Goal: Navigation & Orientation: Understand site structure

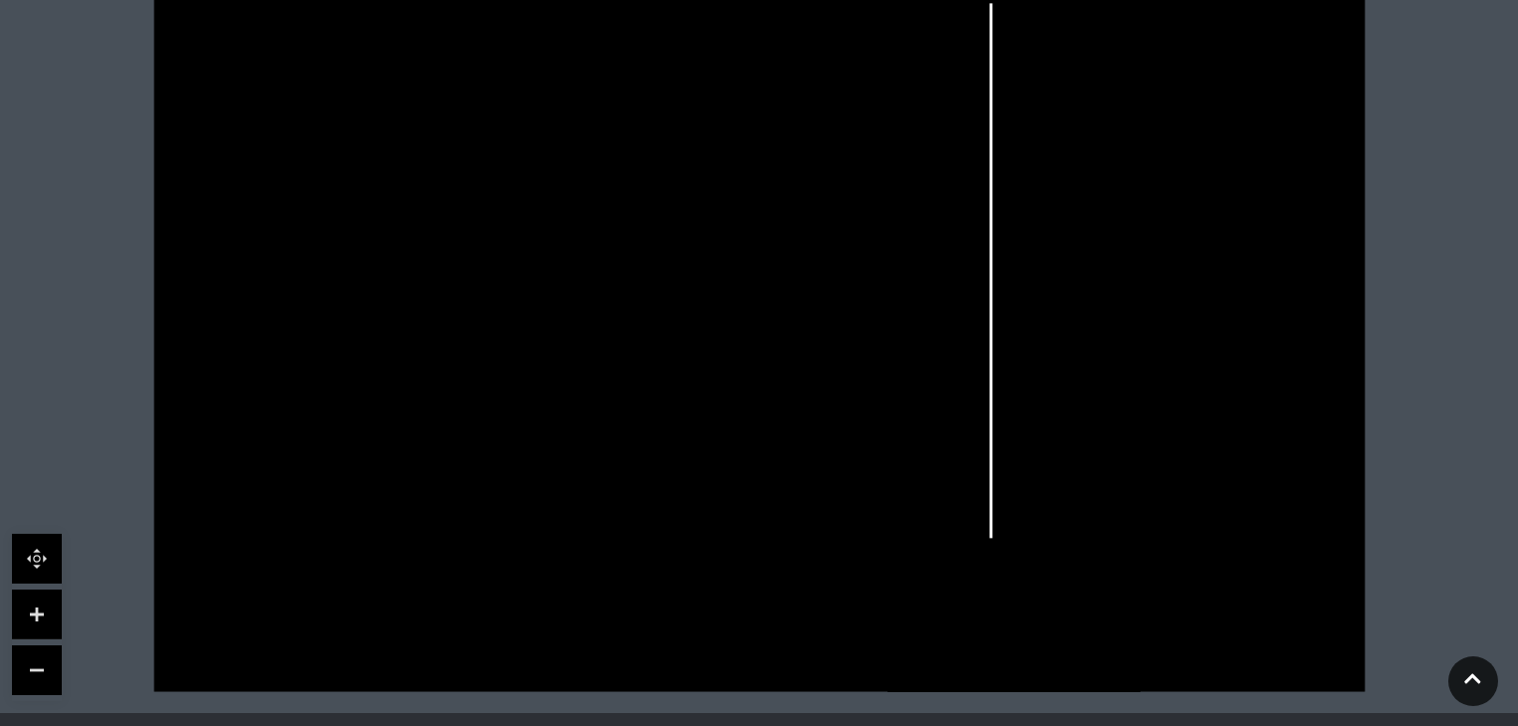
scroll to position [690, 0]
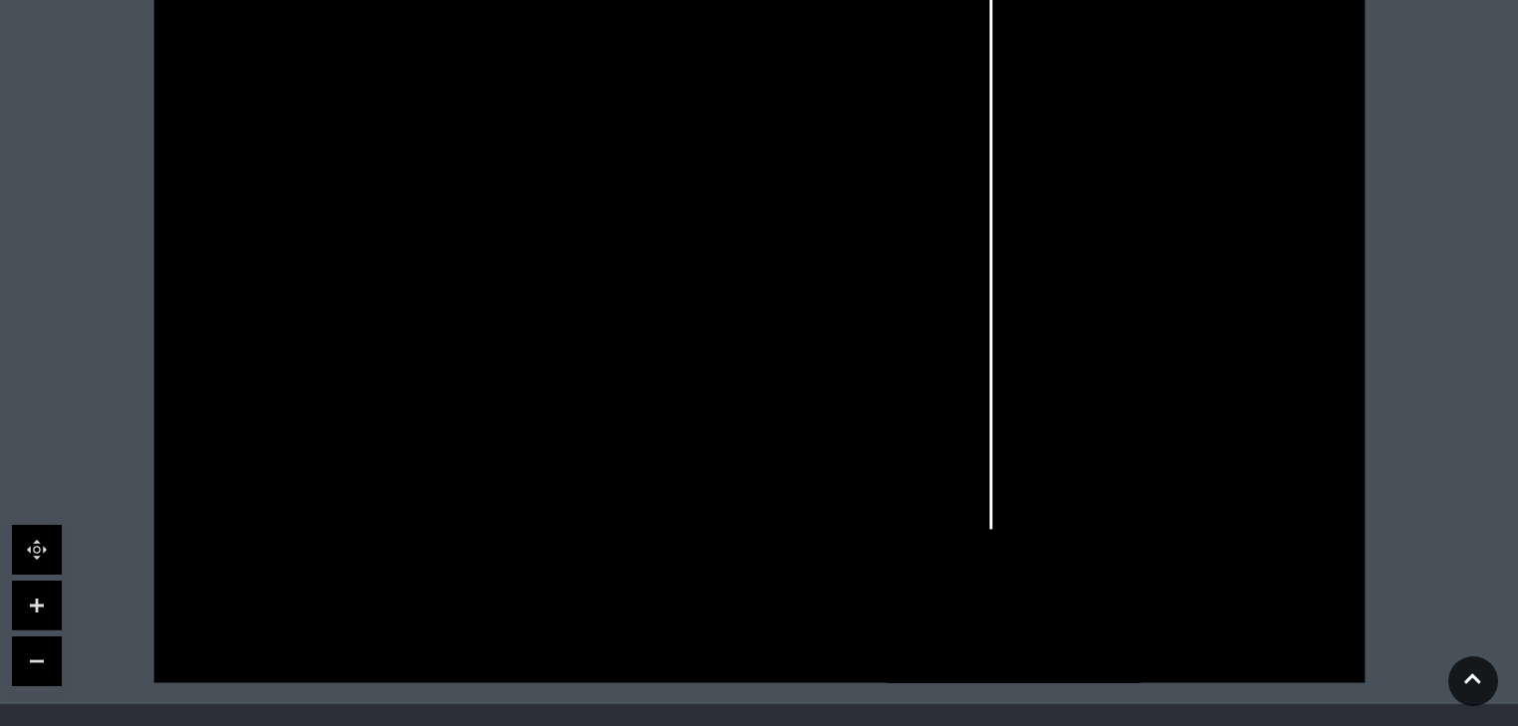
click at [33, 600] on link at bounding box center [37, 606] width 50 height 50
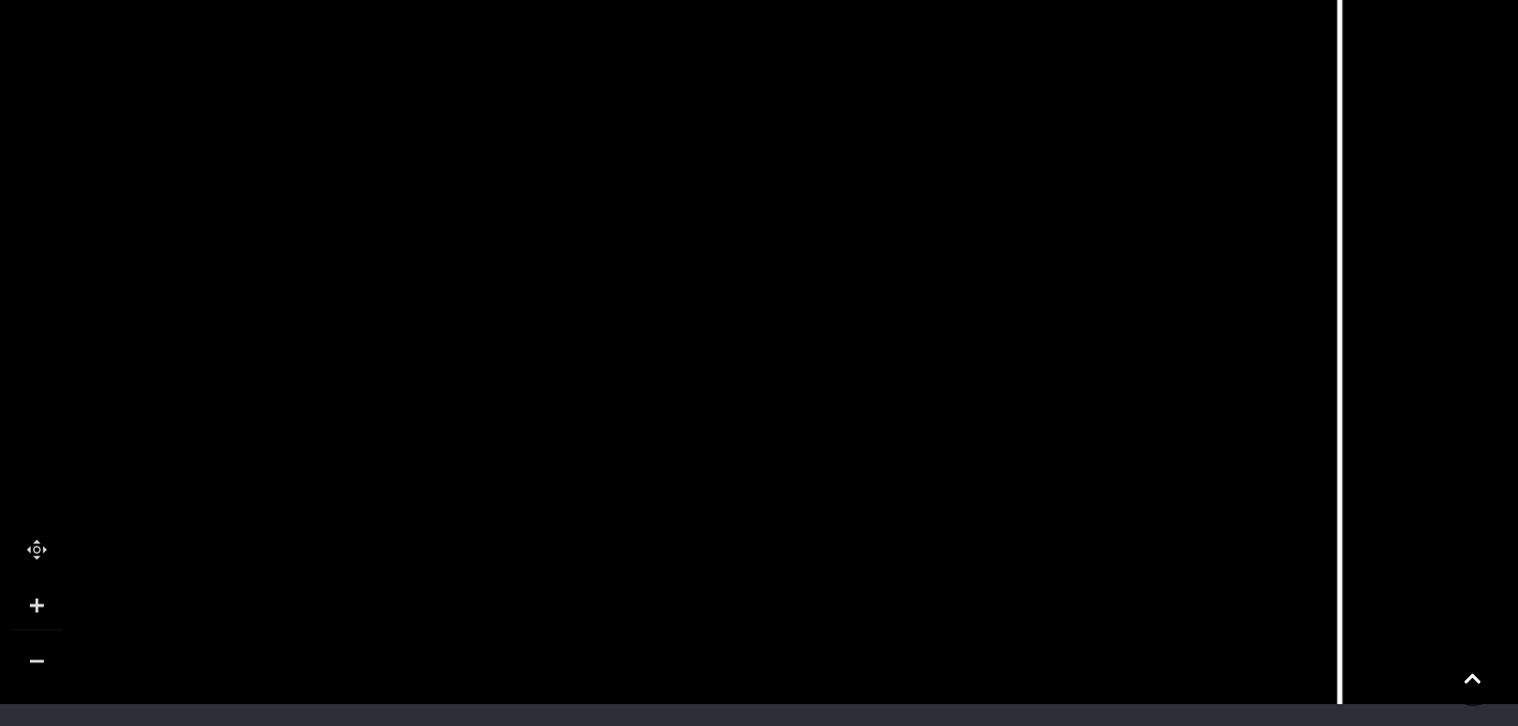
drag, startPoint x: 481, startPoint y: 313, endPoint x: 645, endPoint y: 500, distance: 248.5
click at [645, 500] on icon at bounding box center [923, 442] width 2734 height 1537
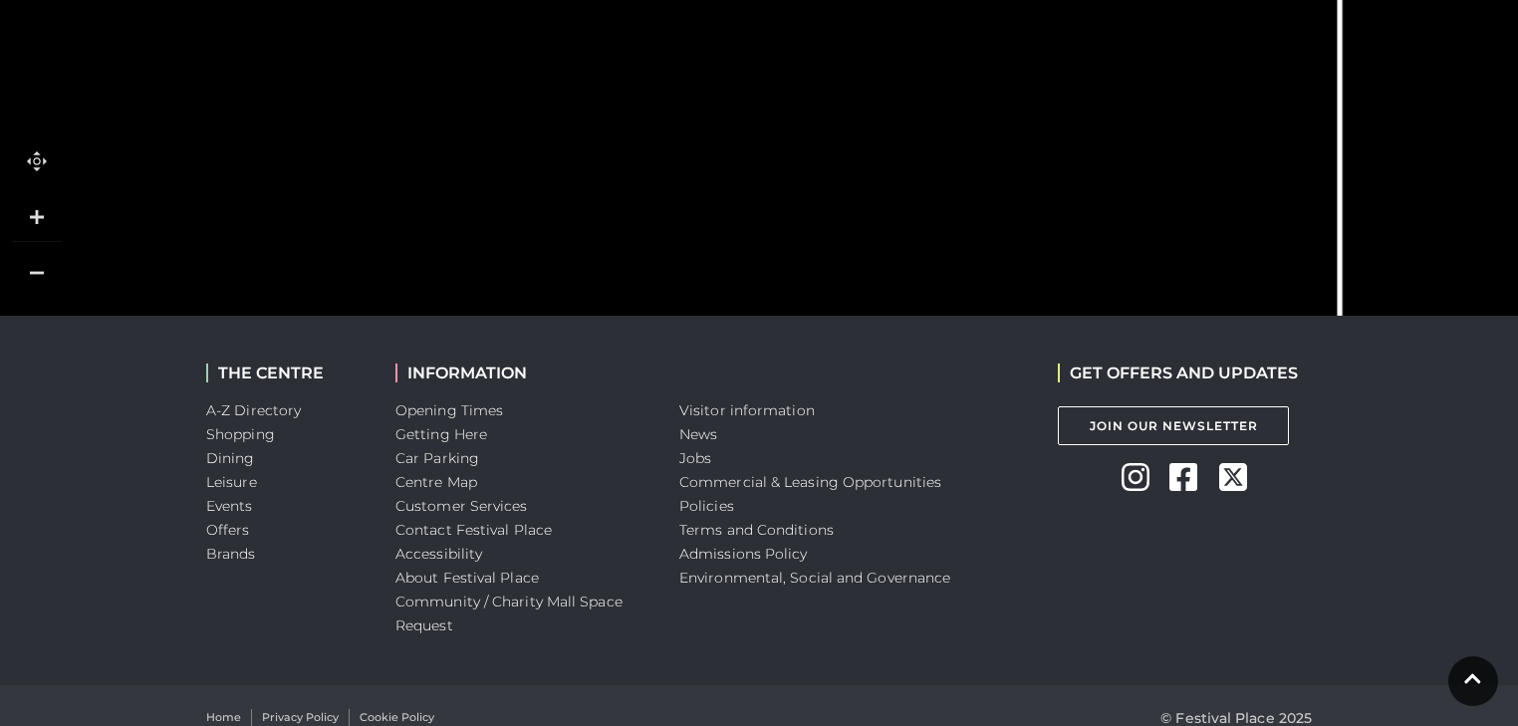
scroll to position [1103, 0]
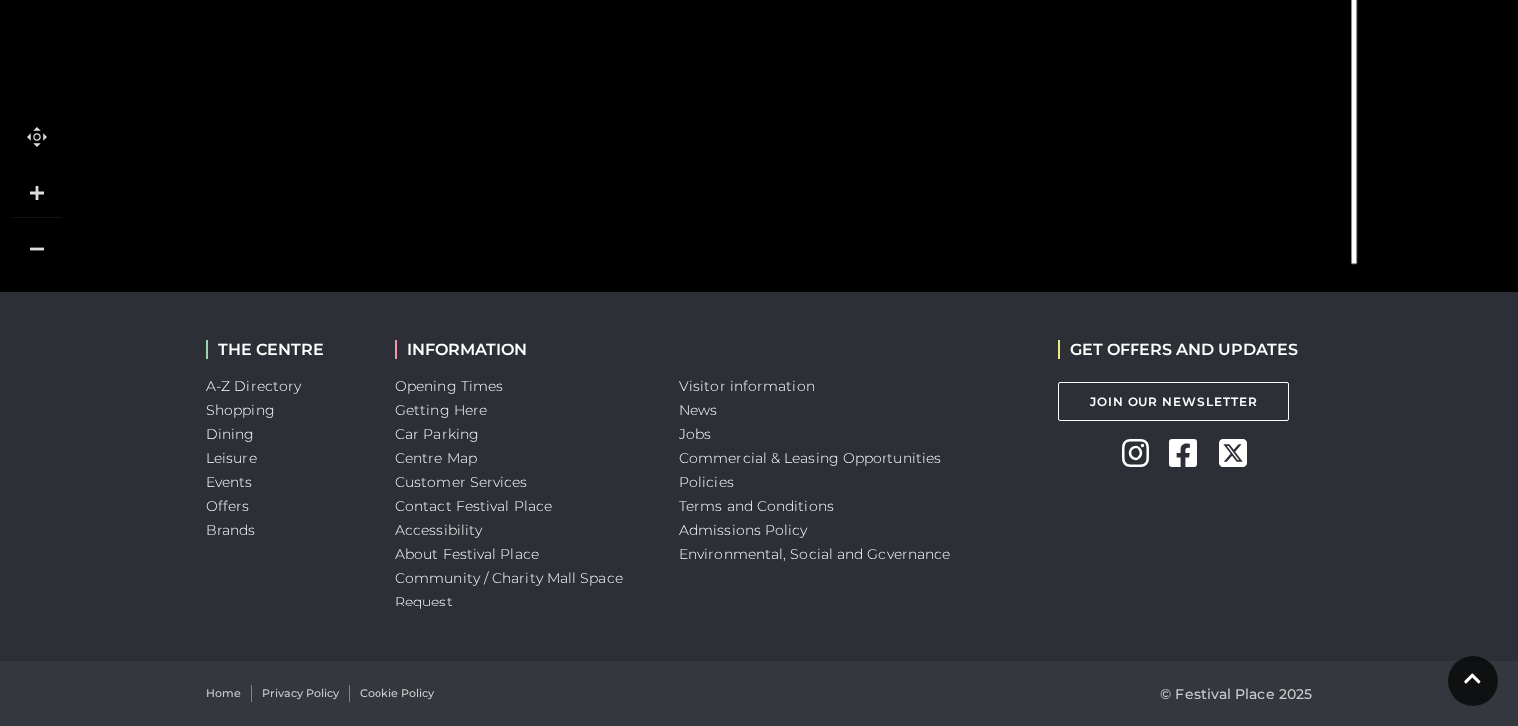
drag, startPoint x: 565, startPoint y: 259, endPoint x: 577, endPoint y: -45, distance: 304.1
drag, startPoint x: 427, startPoint y: 52, endPoint x: 439, endPoint y: 251, distance: 199.6
click at [439, 251] on polygon at bounding box center [508, 81] width 930 height 1078
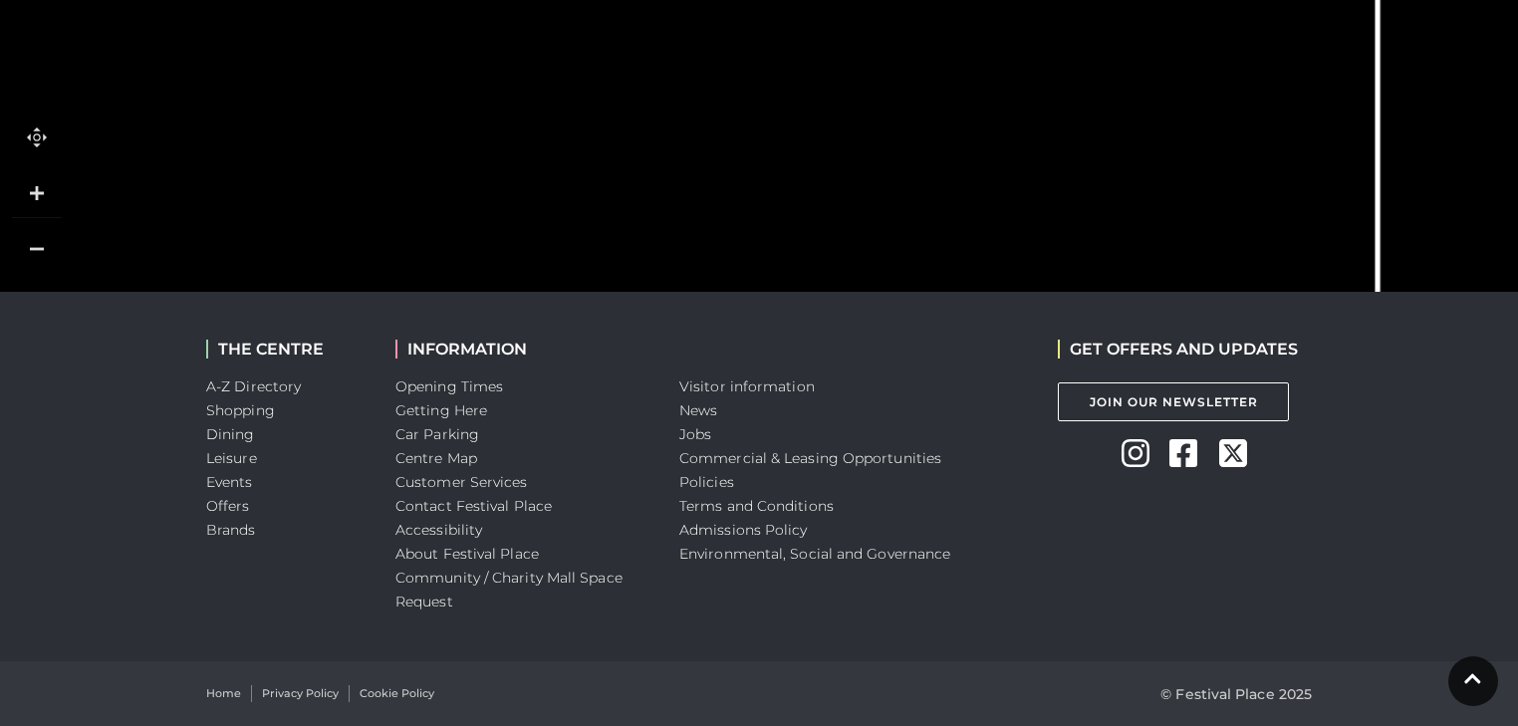
drag, startPoint x: 604, startPoint y: 101, endPoint x: 619, endPoint y: 197, distance: 97.8
click at [619, 197] on icon at bounding box center [961, 64] width 2734 height 1537
drag, startPoint x: 464, startPoint y: 196, endPoint x: 466, endPoint y: 25, distance: 171.4
click at [466, 25] on polygon at bounding box center [525, 0] width 930 height 1078
drag, startPoint x: 439, startPoint y: 215, endPoint x: 430, endPoint y: 61, distance: 154.7
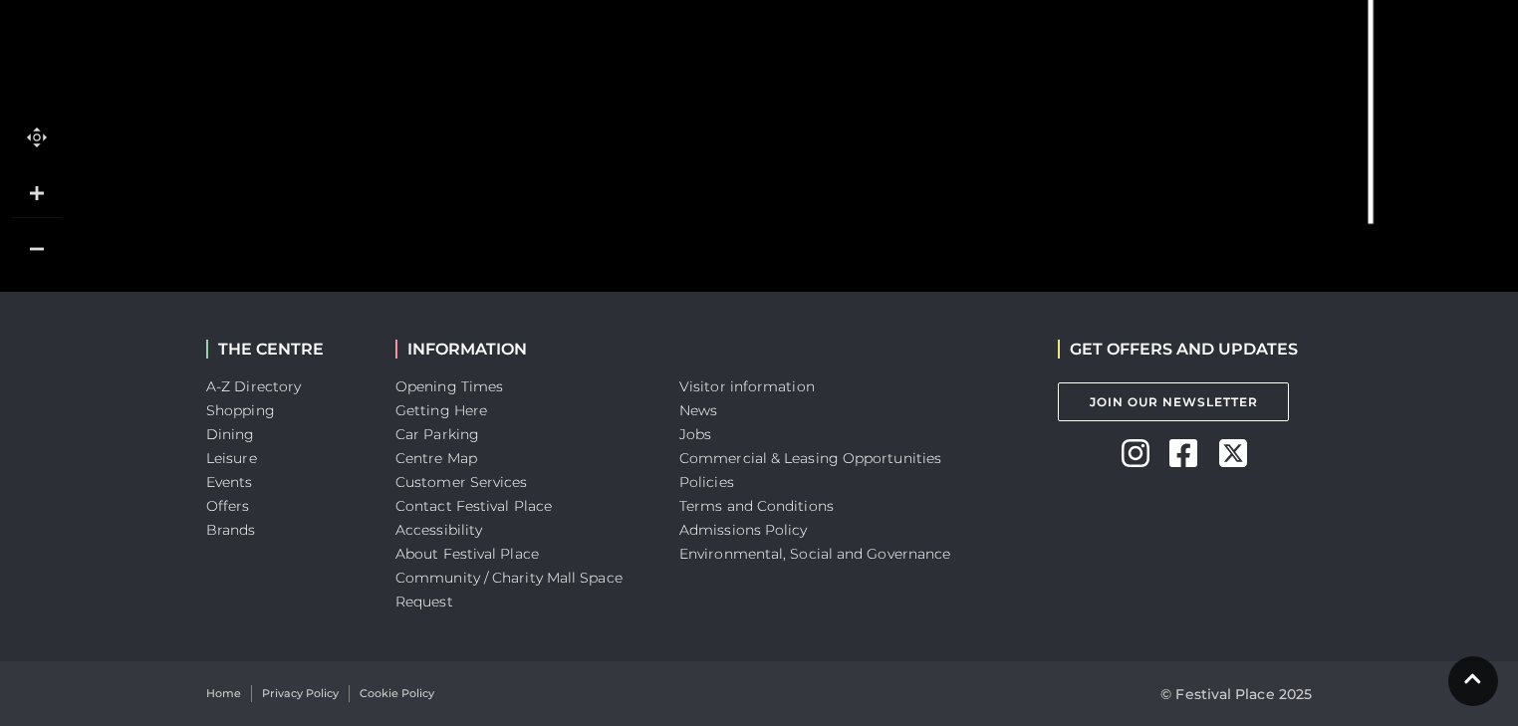
drag, startPoint x: 474, startPoint y: 202, endPoint x: 478, endPoint y: 279, distance: 76.8
drag, startPoint x: 495, startPoint y: 194, endPoint x: 478, endPoint y: 322, distance: 128.6
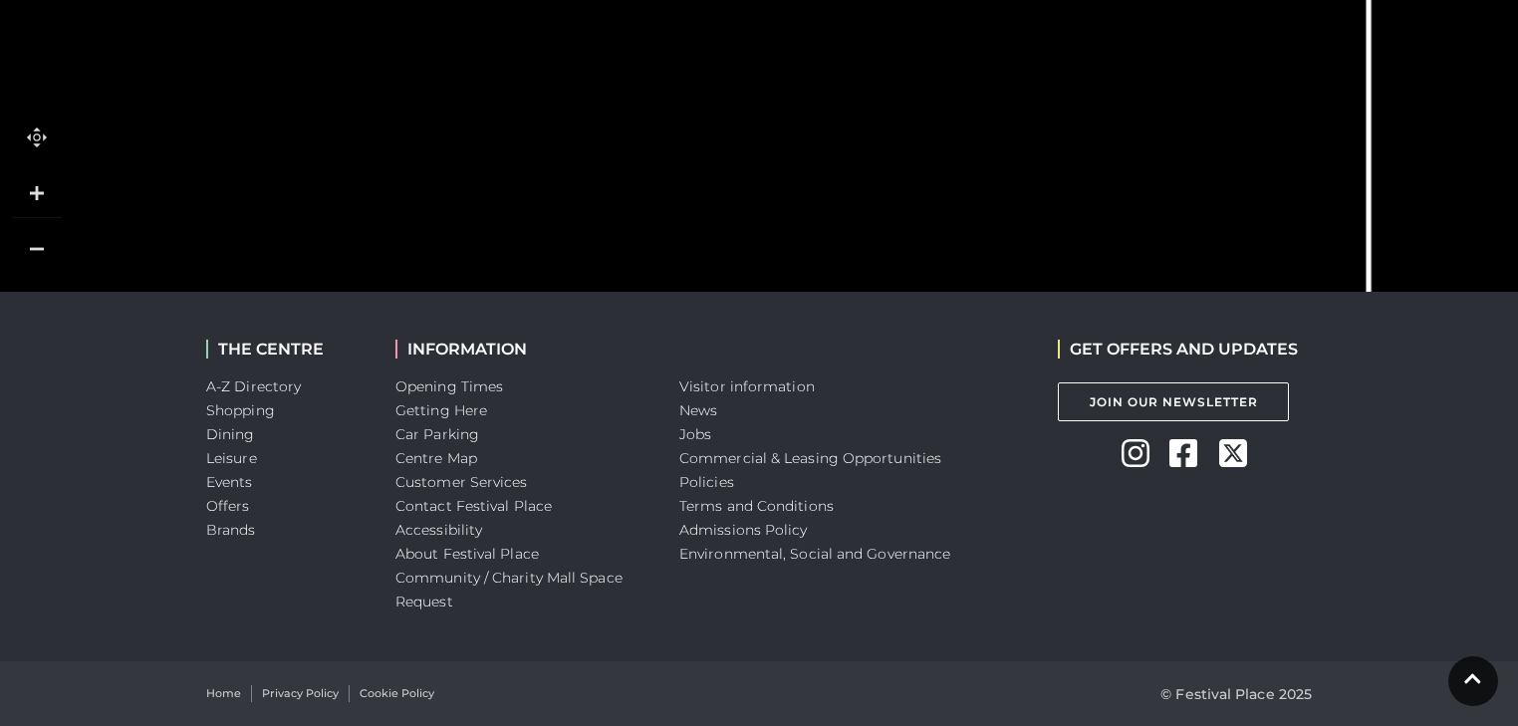
drag, startPoint x: 452, startPoint y: 32, endPoint x: 448, endPoint y: 223, distance: 191.3
click at [448, 223] on polygon at bounding box center [514, 205] width 930 height 1078
click at [458, 73] on polygon at bounding box center [515, 207] width 930 height 1078
click at [630, 147] on icon at bounding box center [631, 146] width 28 height 28
drag, startPoint x: 635, startPoint y: 240, endPoint x: 648, endPoint y: 11, distance: 229.5
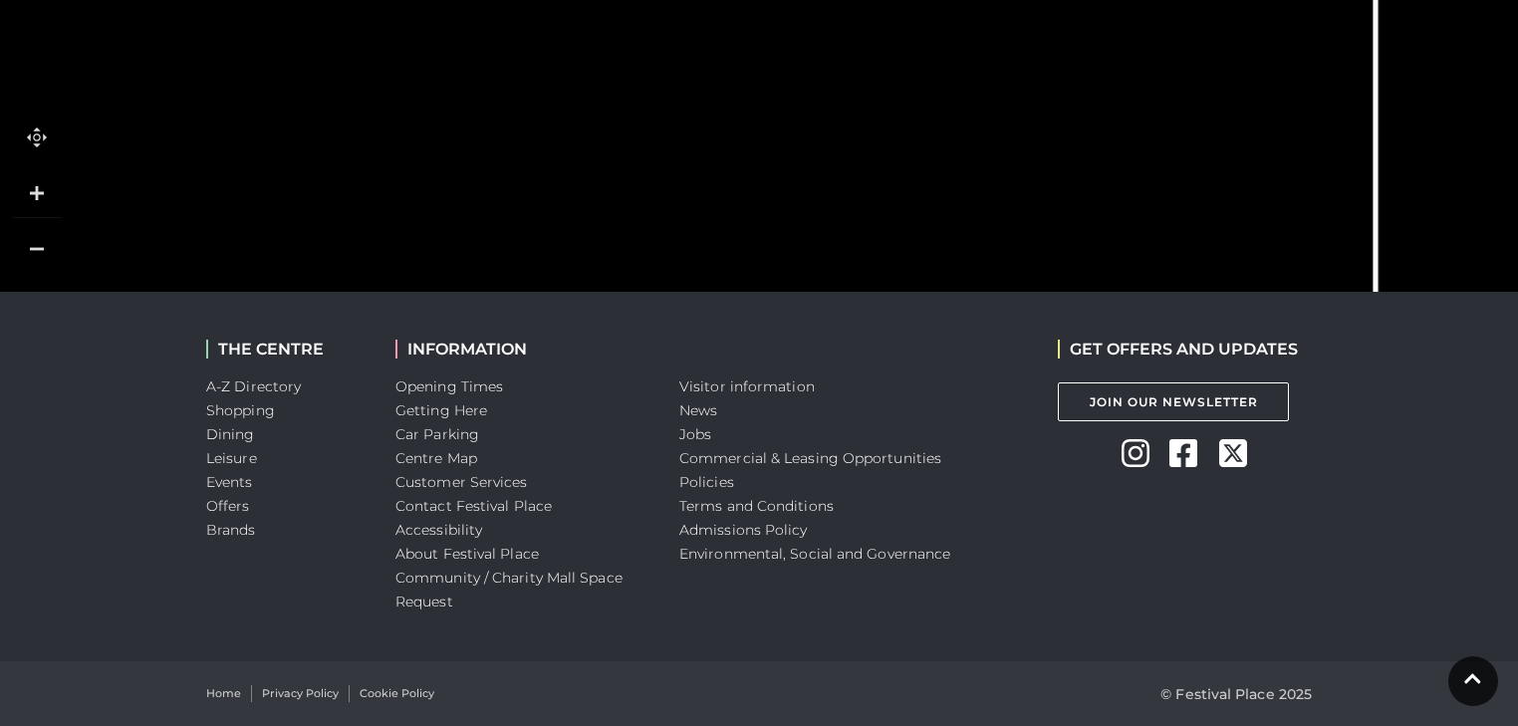
drag, startPoint x: 655, startPoint y: 180, endPoint x: 658, endPoint y: 30, distance: 150.5
drag, startPoint x: 653, startPoint y: 174, endPoint x: 657, endPoint y: 85, distance: 89.8
